Goal: Navigation & Orientation: Find specific page/section

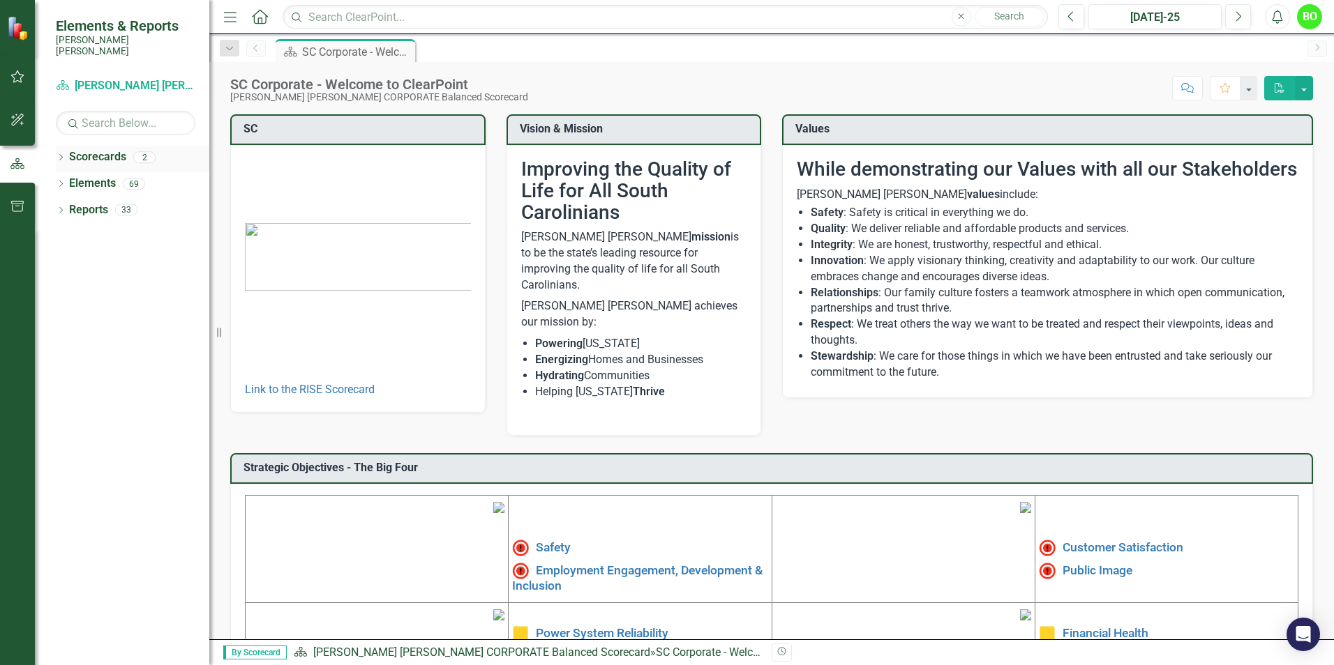
click at [110, 149] on link "Scorecards" at bounding box center [97, 157] width 57 height 16
click at [62, 154] on icon at bounding box center [60, 157] width 3 height 6
click at [153, 202] on link "RISE: [PERSON_NAME] [PERSON_NAME] Recognizing Innovation, Safety and Excellence" at bounding box center [143, 210] width 133 height 16
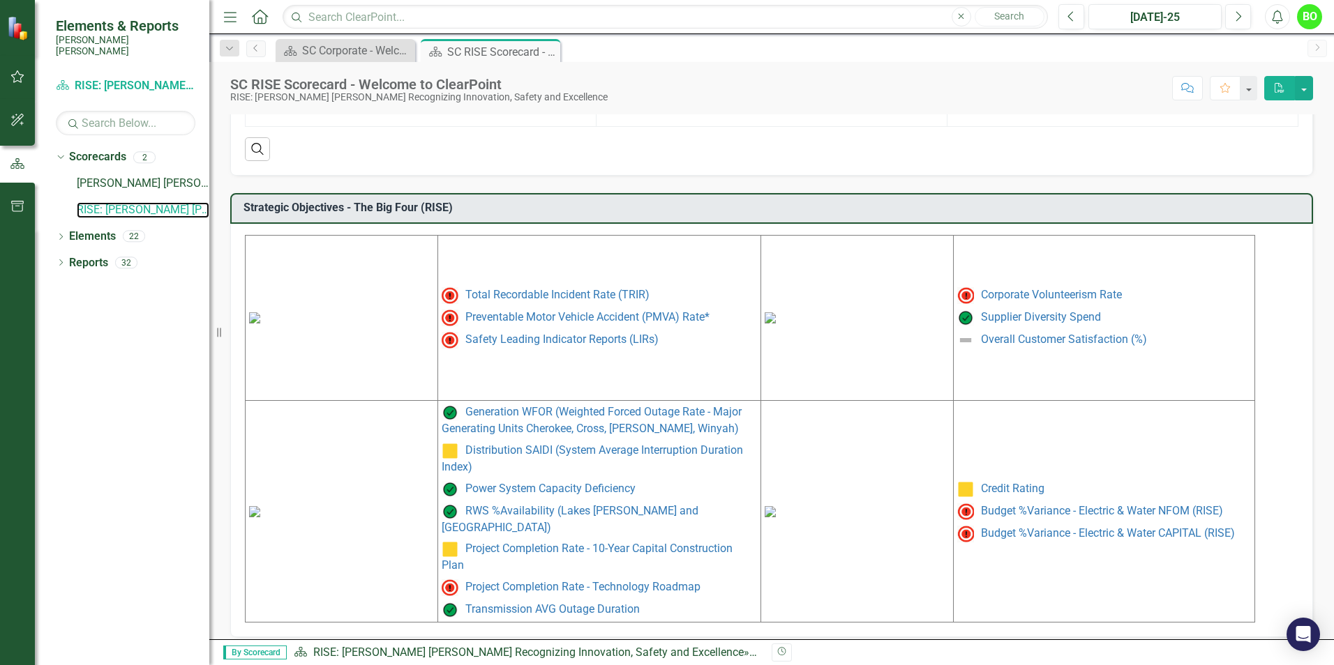
scroll to position [549, 0]
click at [103, 202] on link "RISE: [PERSON_NAME] [PERSON_NAME] Recognizing Innovation, Safety and Excellence" at bounding box center [143, 210] width 133 height 16
click at [135, 176] on link "[PERSON_NAME] [PERSON_NAME] CORPORATE Balanced Scorecard" at bounding box center [143, 184] width 133 height 16
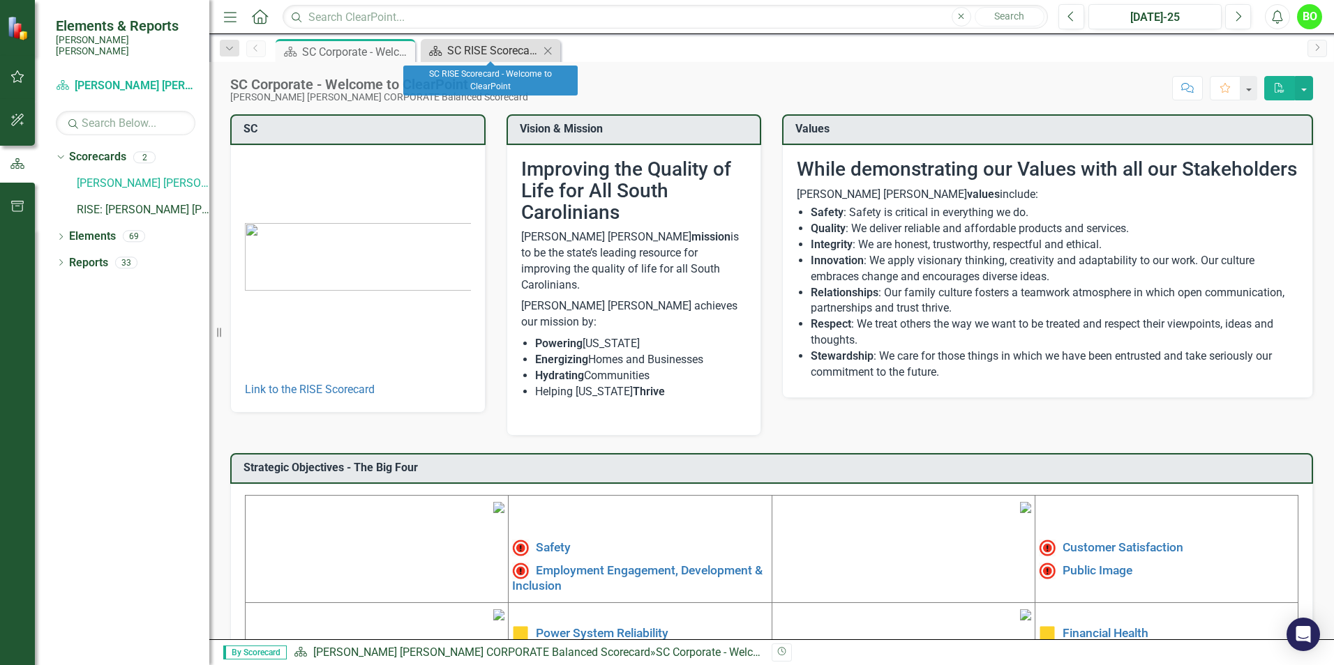
click at [485, 54] on div "SC RISE Scorecard - Welcome to ClearPoint" at bounding box center [493, 50] width 92 height 17
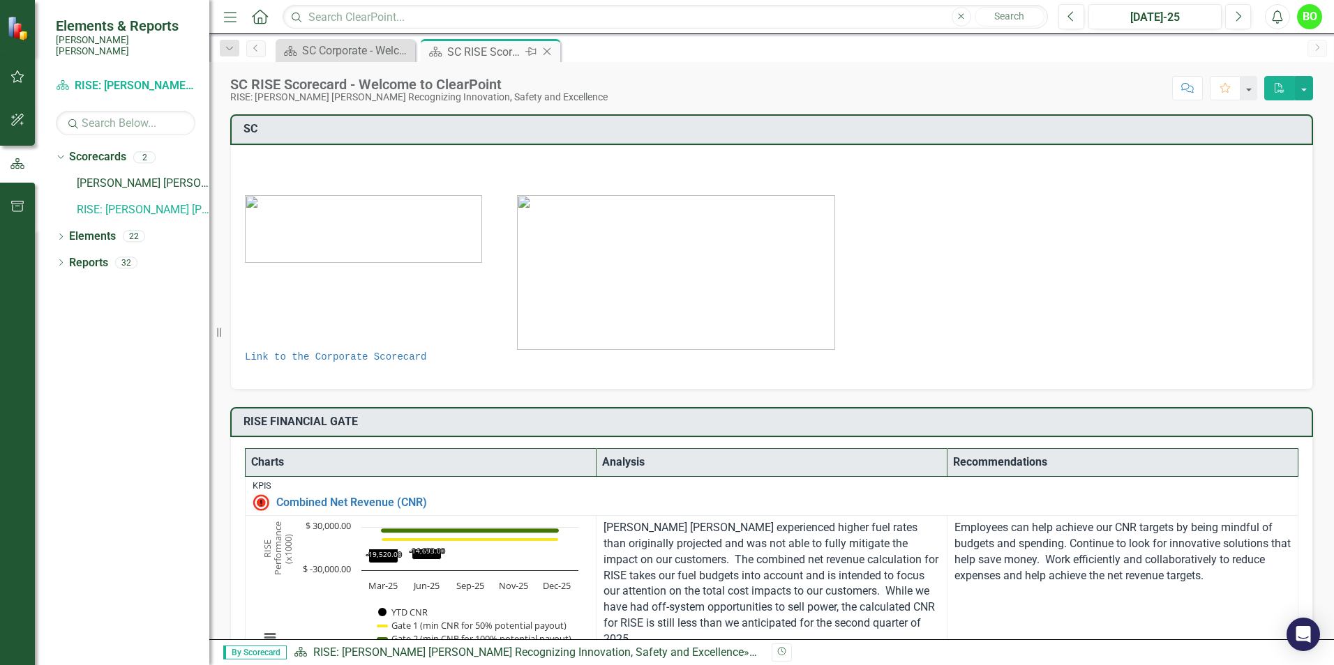
click at [492, 52] on div "SC RISE Scorecard - Welcome to ClearPoint" at bounding box center [484, 51] width 75 height 17
click at [338, 53] on div "SC Corporate - Welcome to ClearPoint" at bounding box center [348, 50] width 92 height 17
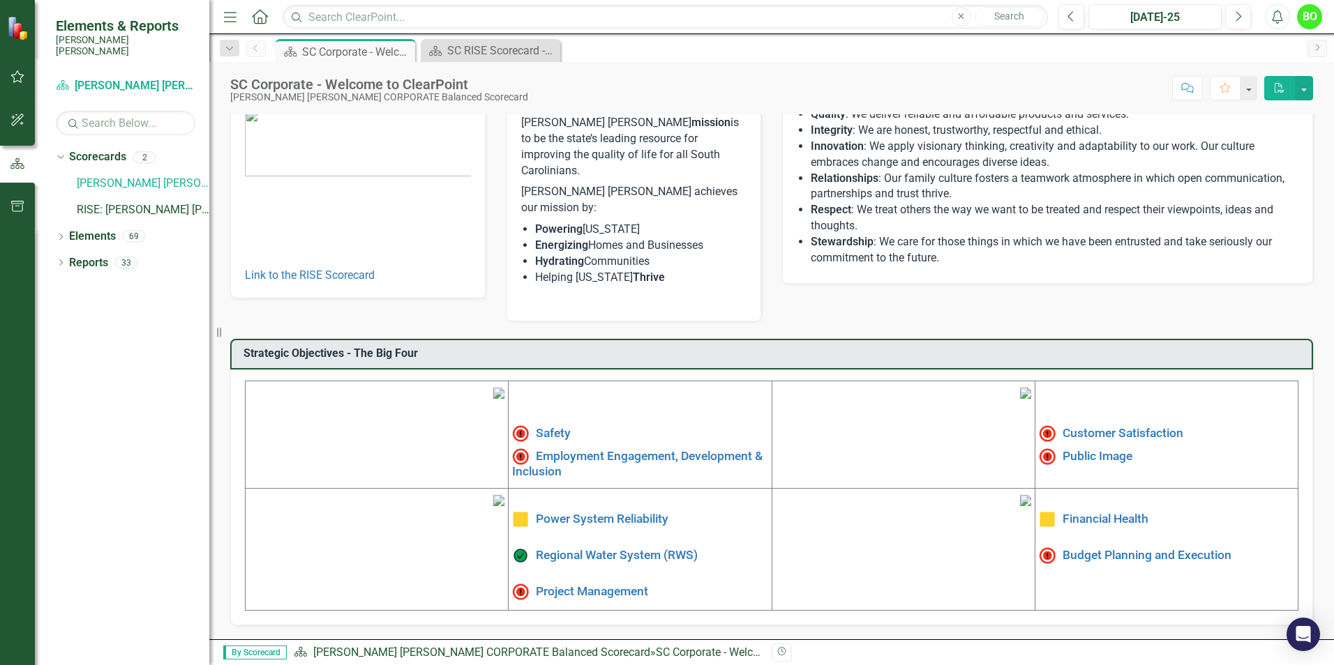
scroll to position [210, 0]
click at [110, 176] on link "[PERSON_NAME] [PERSON_NAME] CORPORATE Balanced Scorecard" at bounding box center [143, 184] width 133 height 16
click at [90, 229] on link "Elements" at bounding box center [92, 237] width 47 height 16
click at [59, 234] on icon "Dropdown" at bounding box center [61, 238] width 10 height 8
click at [59, 366] on icon "Dropdown" at bounding box center [61, 370] width 10 height 8
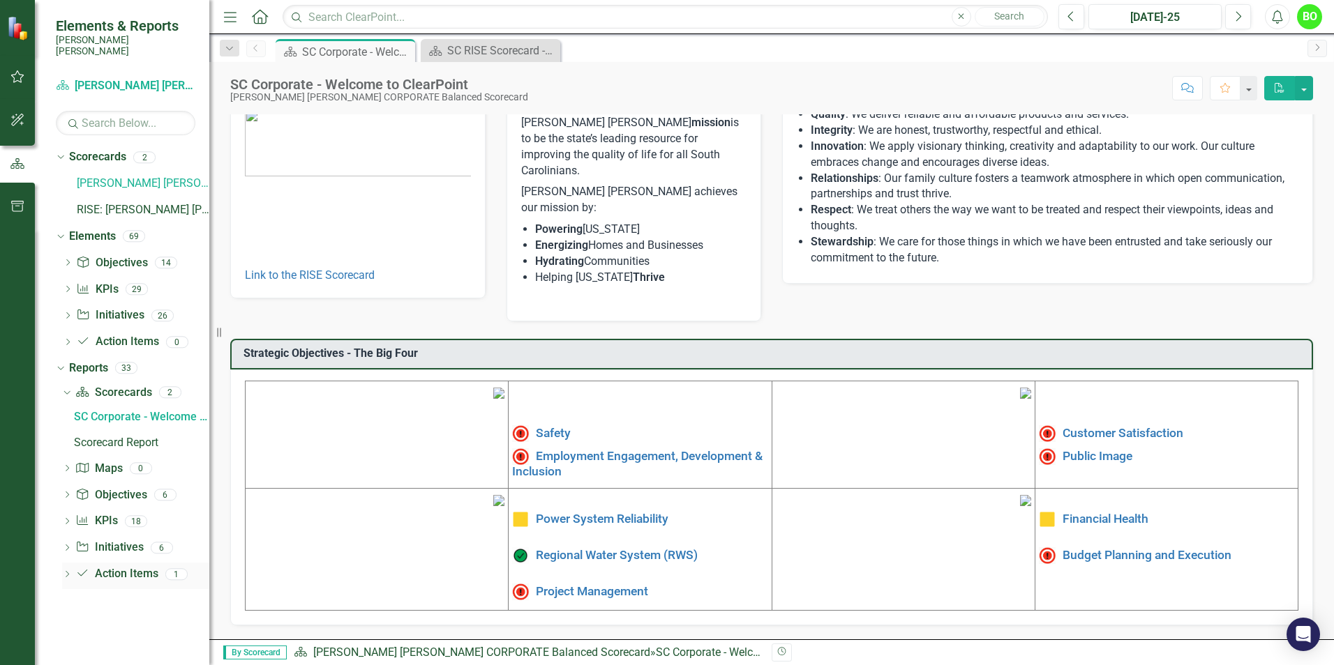
click at [129, 569] on link "Action Item Action Items" at bounding box center [116, 574] width 82 height 16
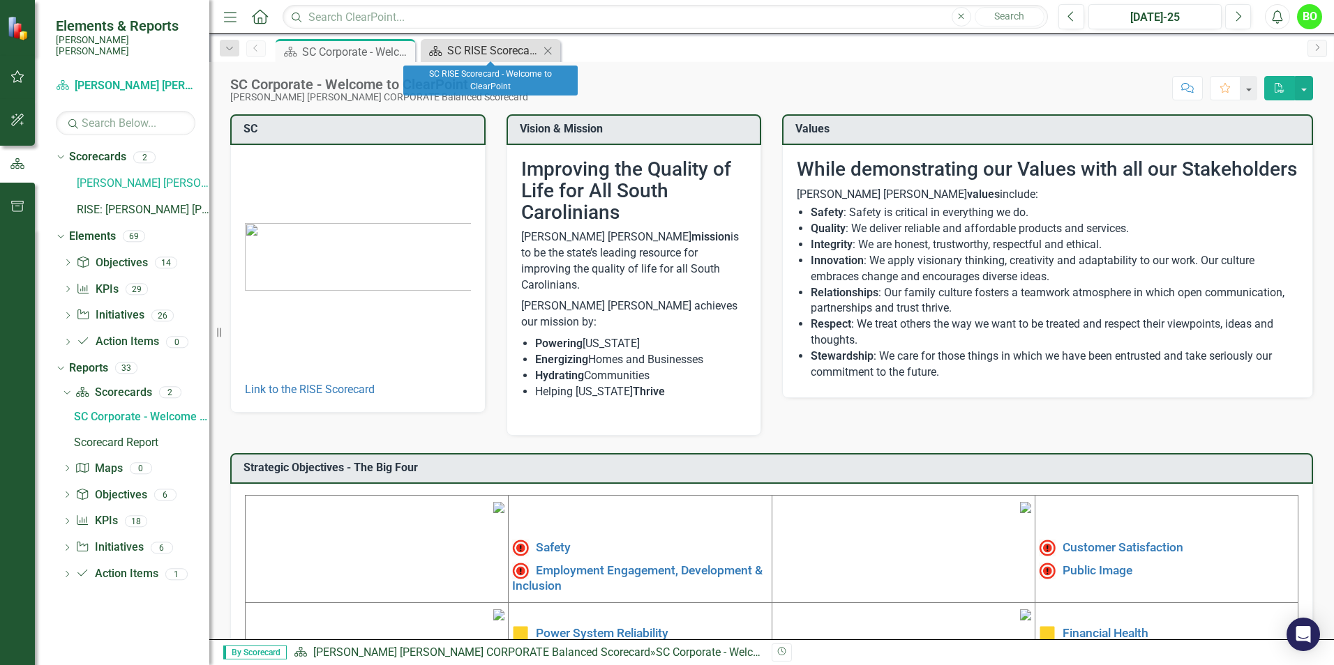
click at [469, 48] on div "SC RISE Scorecard - Welcome to ClearPoint" at bounding box center [493, 50] width 92 height 17
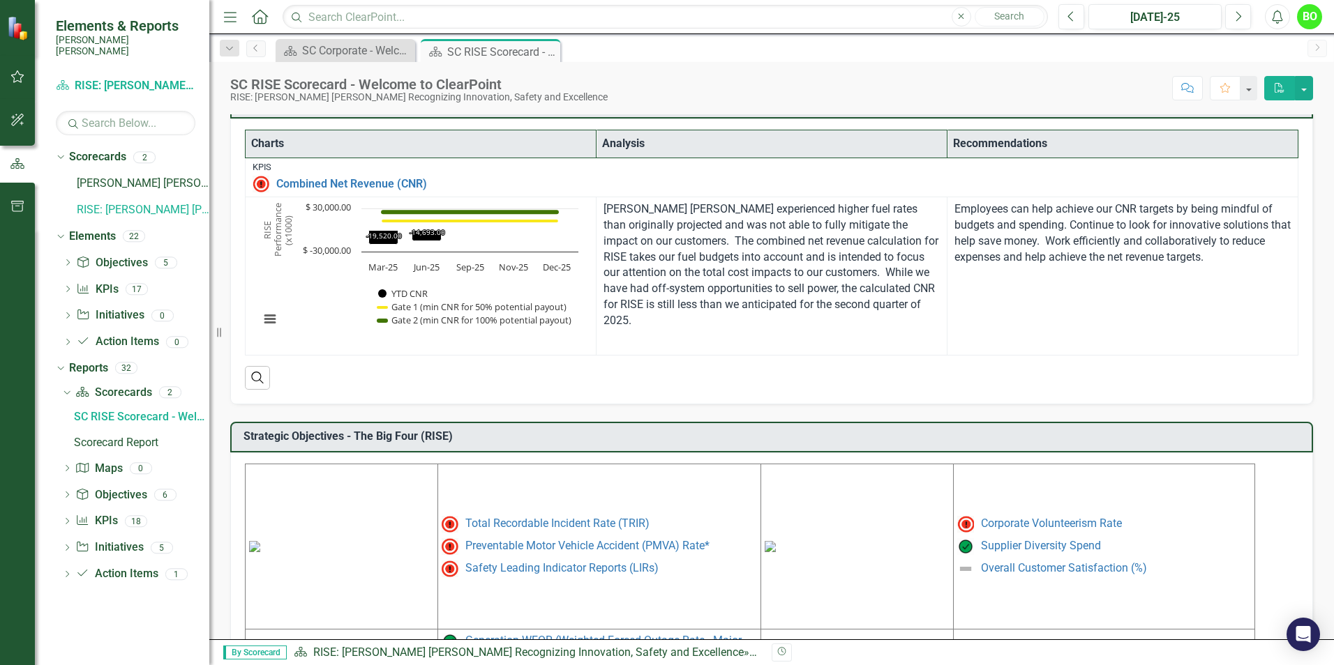
scroll to position [279, 0]
